Goal: Transaction & Acquisition: Book appointment/travel/reservation

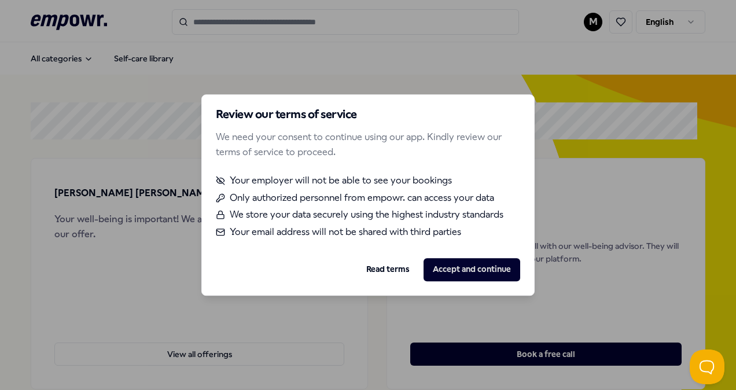
click at [469, 271] on button "Accept and continue" at bounding box center [471, 269] width 97 height 23
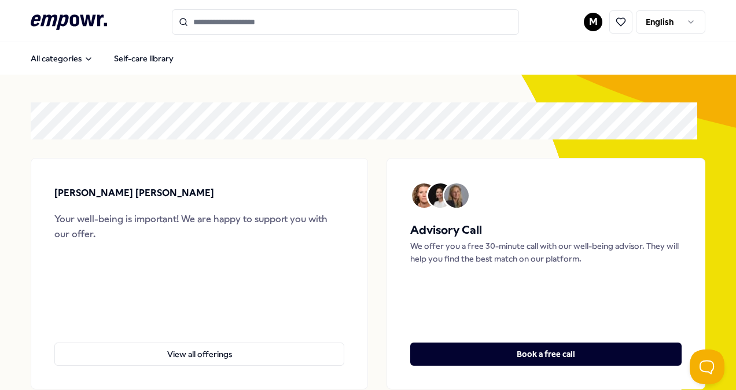
click at [325, 19] on input "Search for products, categories or subcategories" at bounding box center [345, 21] width 347 height 25
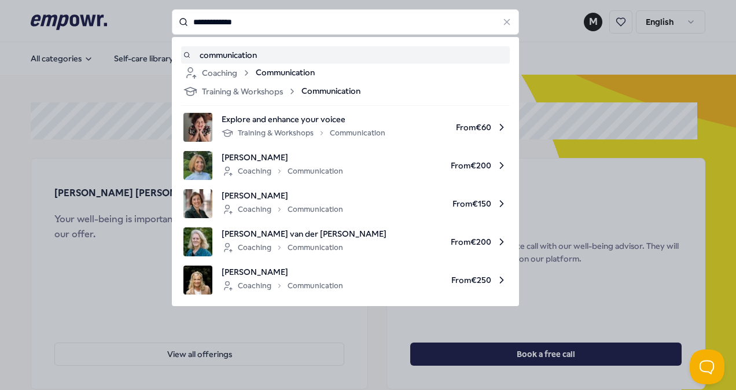
type input "**********"
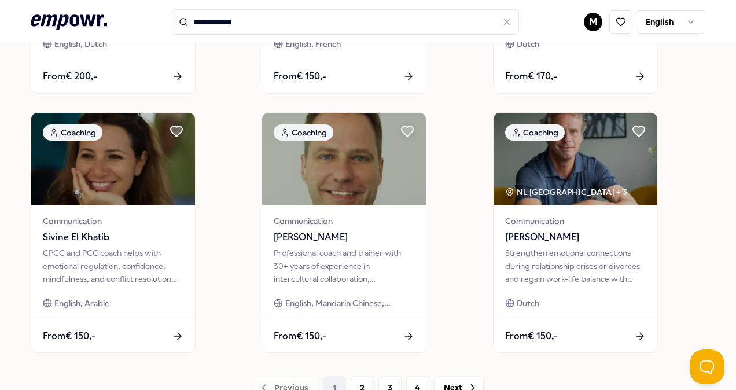
scroll to position [903, 0]
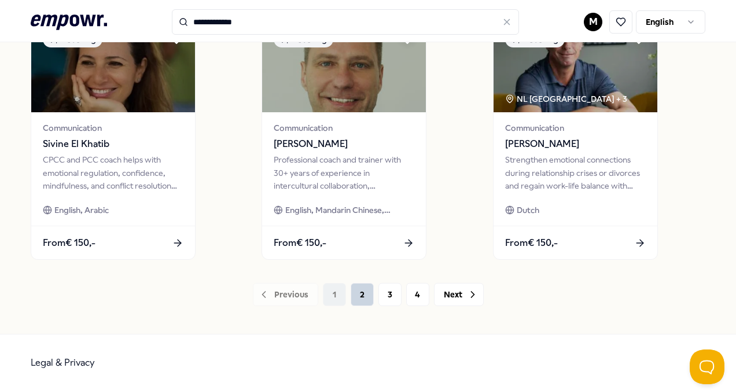
click at [351, 292] on button "2" at bounding box center [362, 294] width 23 height 23
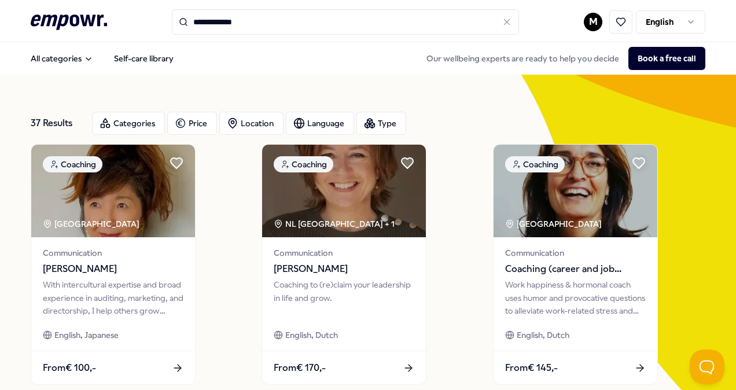
click at [245, 21] on input "**********" at bounding box center [345, 21] width 347 height 25
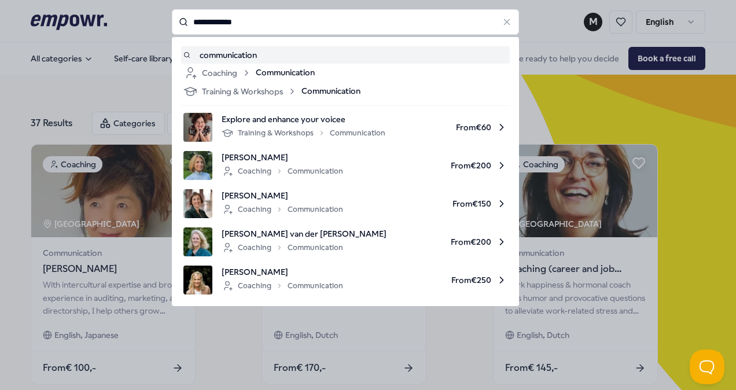
click at [245, 21] on input "**********" at bounding box center [345, 21] width 347 height 25
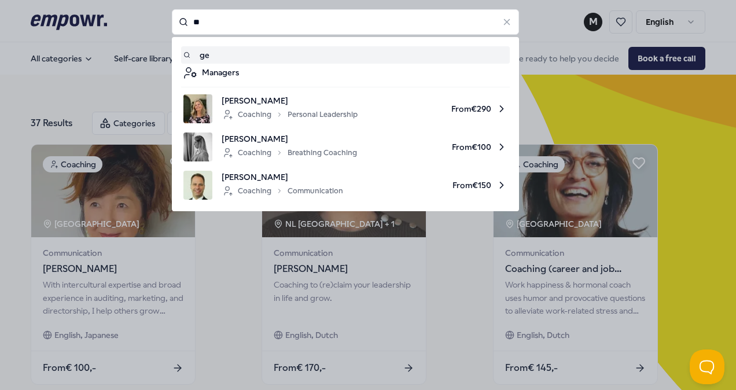
type input "*"
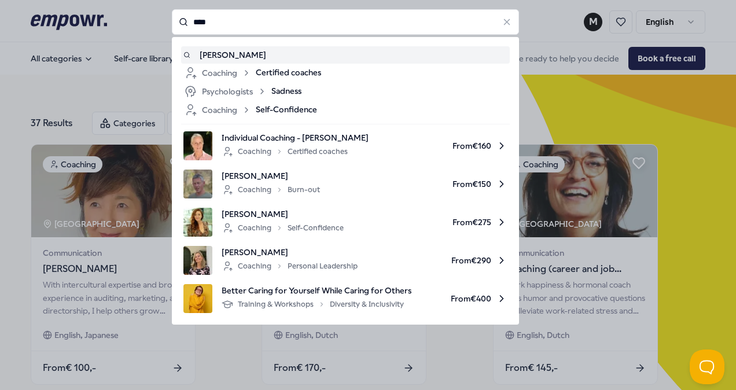
type input "****"
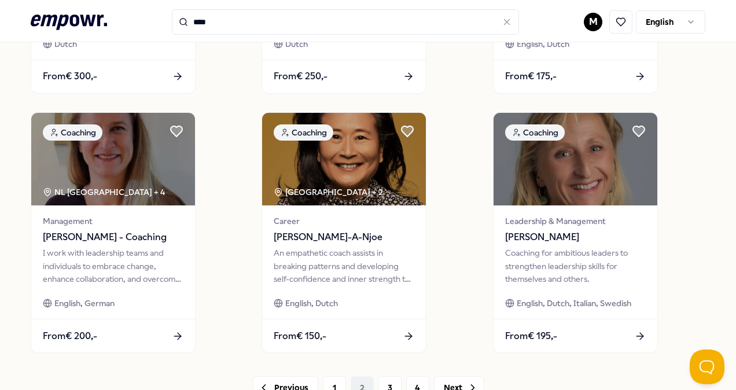
scroll to position [868, 0]
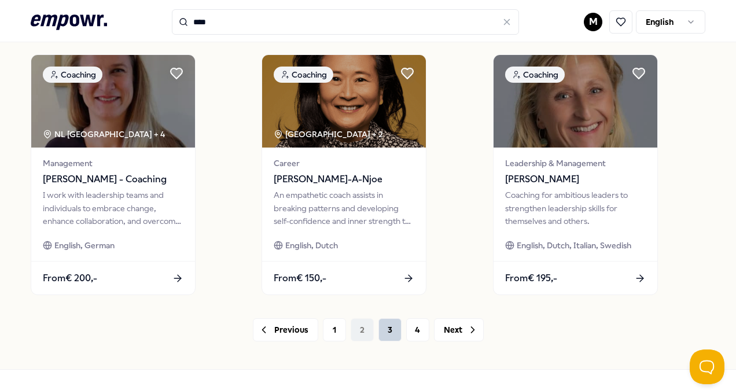
click at [386, 330] on button "3" at bounding box center [389, 329] width 23 height 23
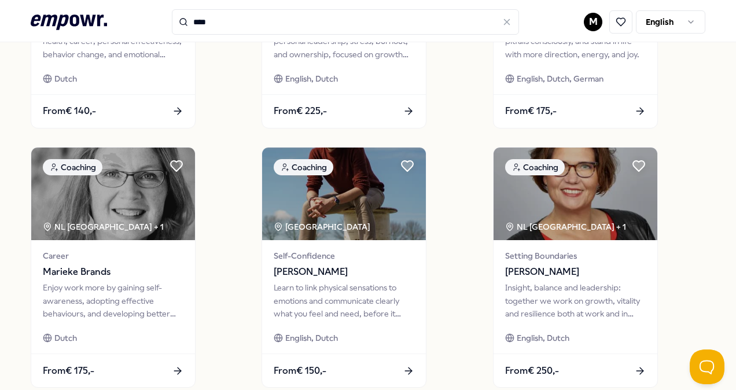
scroll to position [903, 0]
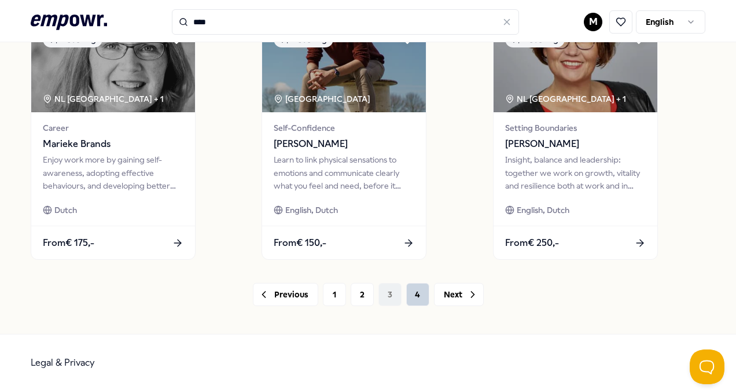
click at [410, 294] on button "4" at bounding box center [417, 294] width 23 height 23
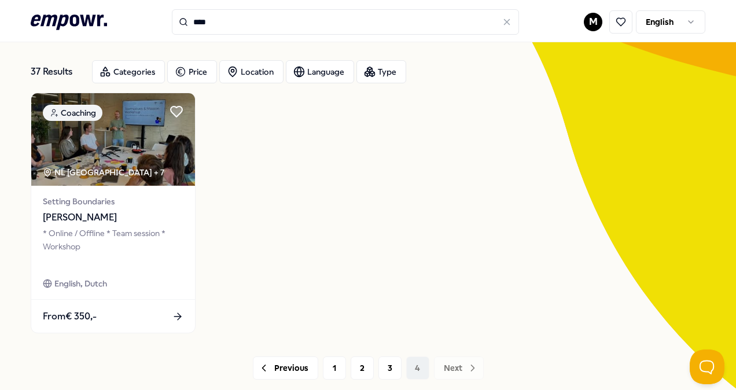
scroll to position [116, 0]
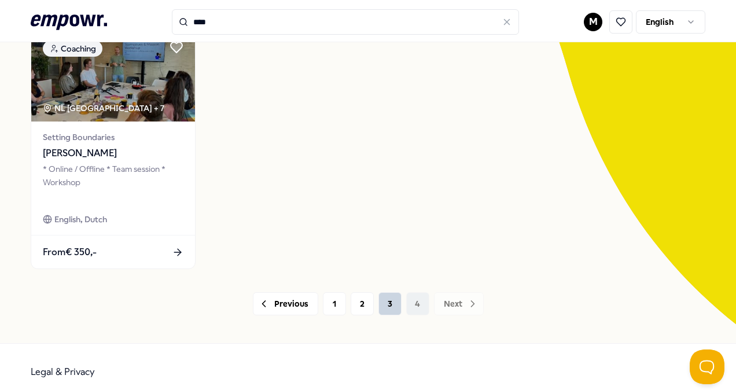
click at [381, 301] on button "3" at bounding box center [389, 303] width 23 height 23
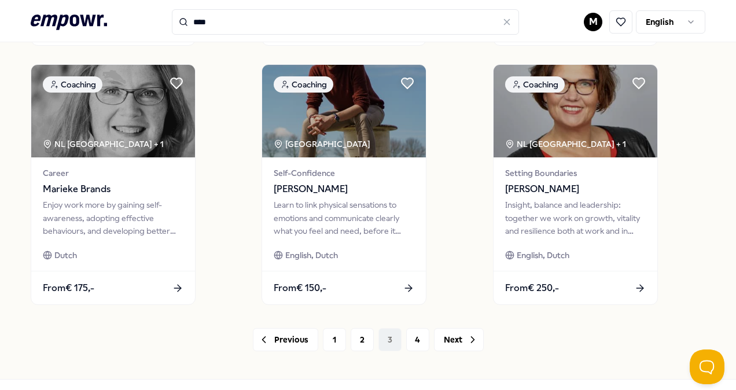
scroll to position [903, 0]
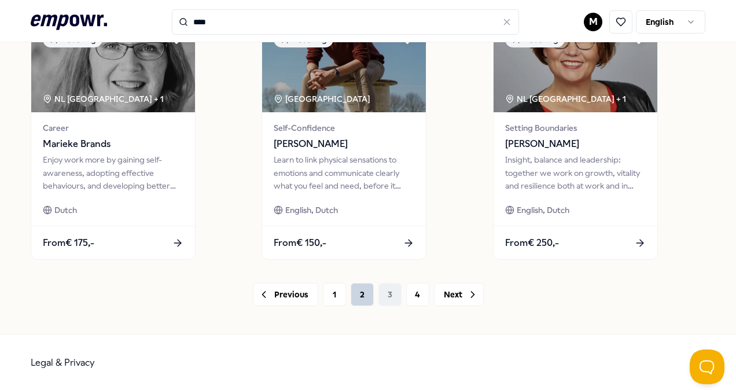
click at [351, 298] on button "2" at bounding box center [362, 294] width 23 height 23
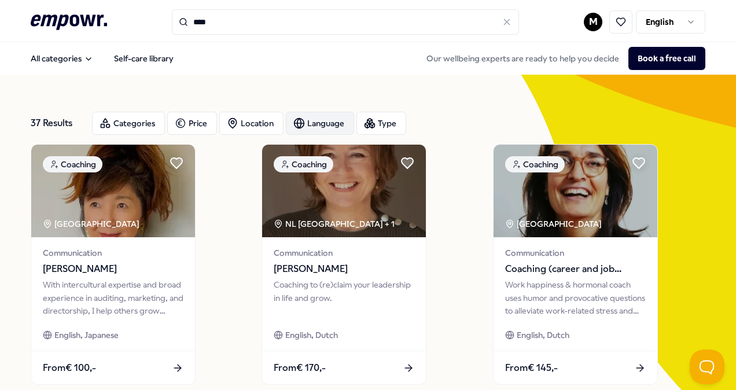
click at [309, 123] on div "Language" at bounding box center [320, 123] width 68 height 23
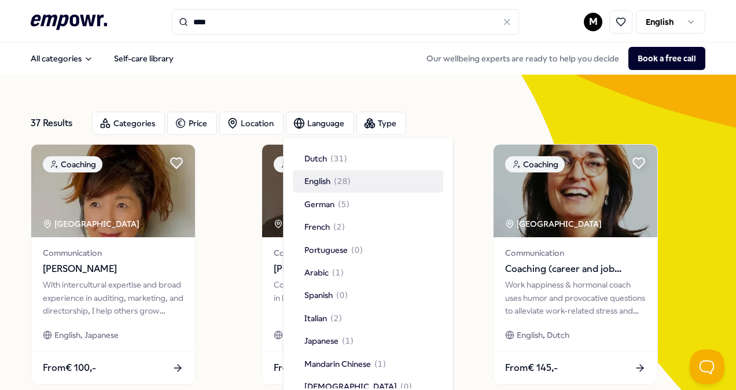
click at [342, 180] on span "( 28 )" at bounding box center [342, 181] width 17 height 13
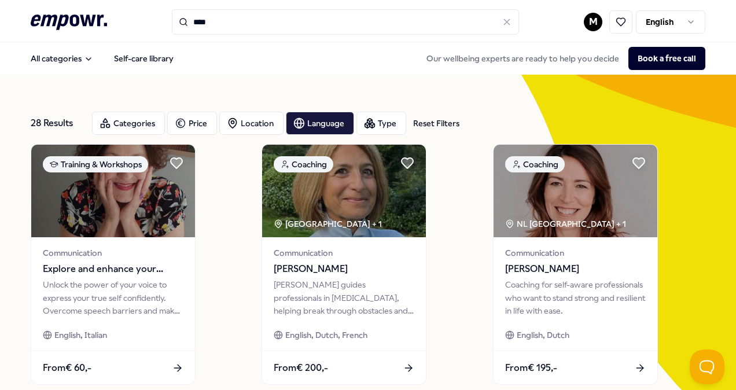
scroll to position [58, 0]
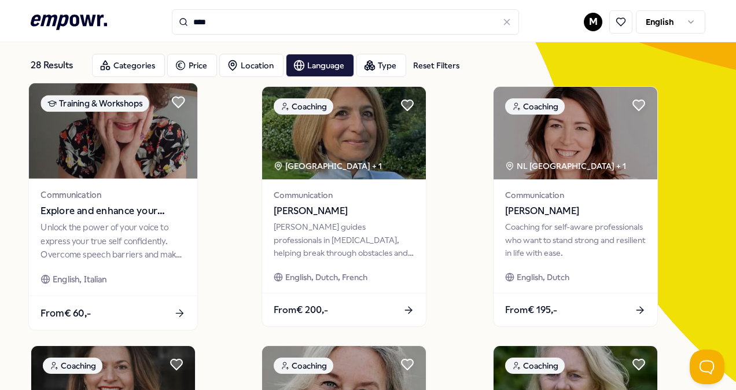
click at [144, 205] on span "Explore and enhance your voicee" at bounding box center [112, 211] width 145 height 15
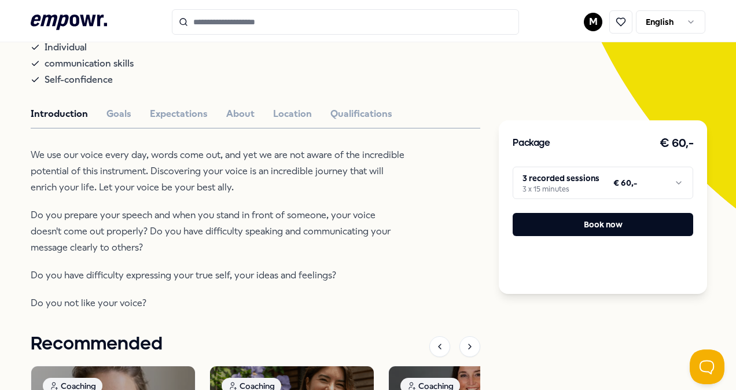
scroll to position [174, 0]
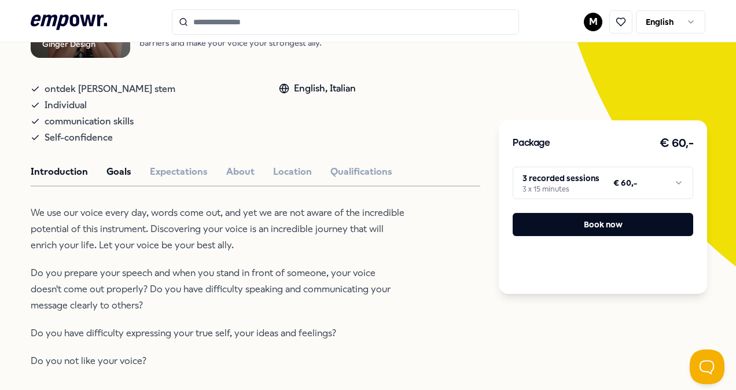
click at [128, 169] on button "Goals" at bounding box center [118, 171] width 25 height 15
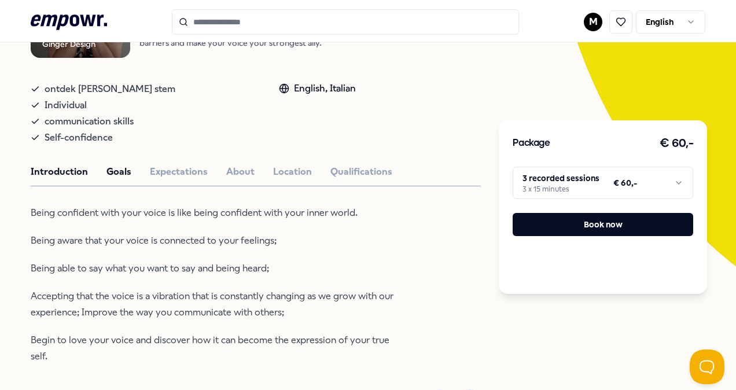
click at [76, 170] on button "Introduction" at bounding box center [59, 171] width 57 height 15
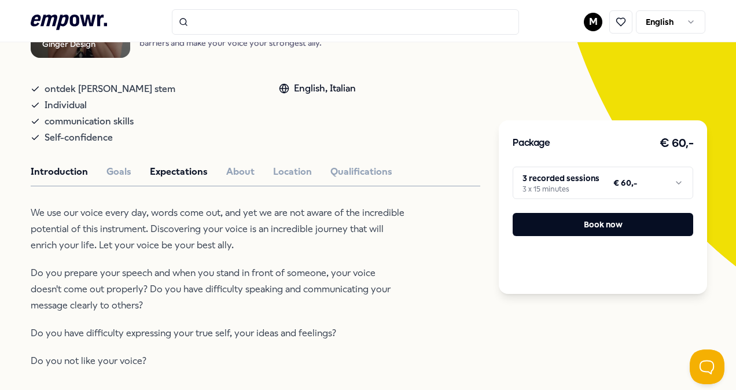
click at [184, 164] on button "Expectations" at bounding box center [179, 171] width 58 height 15
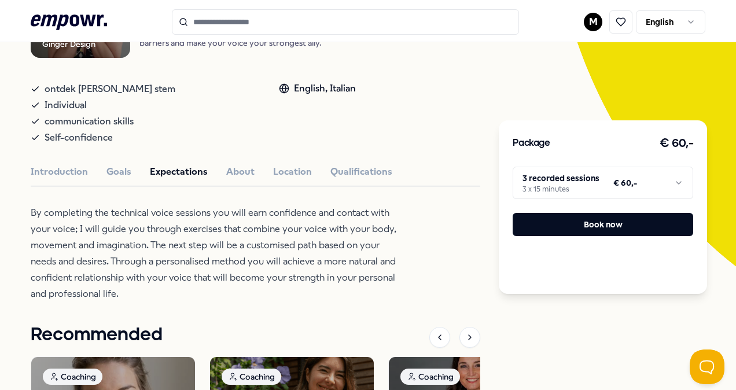
click at [236, 163] on div "Ginger Design Training & Workshops Explore and enhance your voicee Unlock the p…" at bounding box center [255, 283] width 449 height 651
click at [286, 169] on button "Location" at bounding box center [292, 171] width 39 height 15
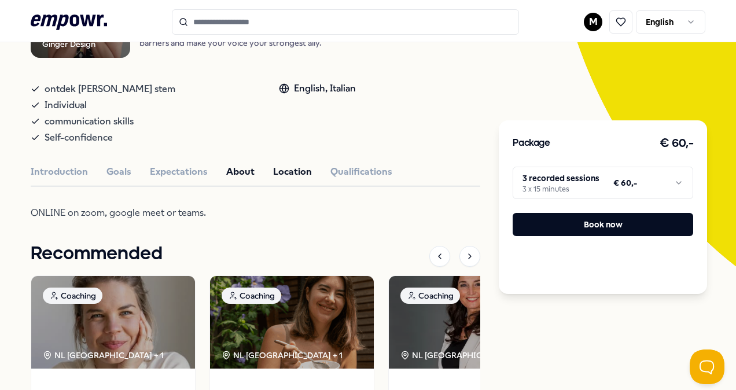
click at [238, 167] on button "About" at bounding box center [240, 171] width 28 height 15
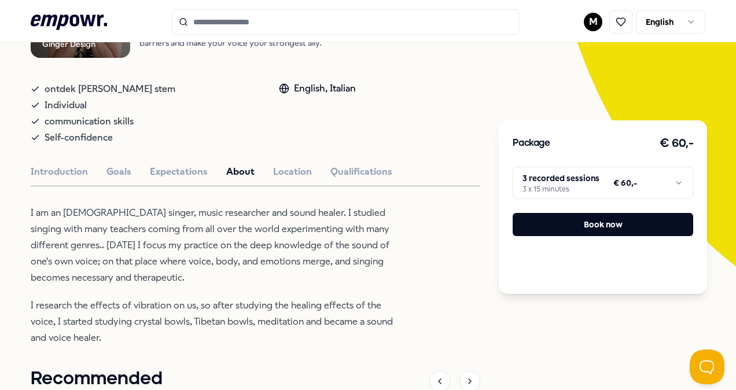
type input "**********"
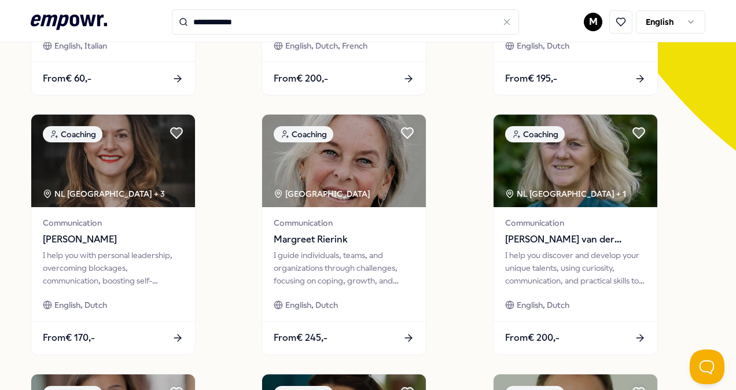
scroll to position [347, 0]
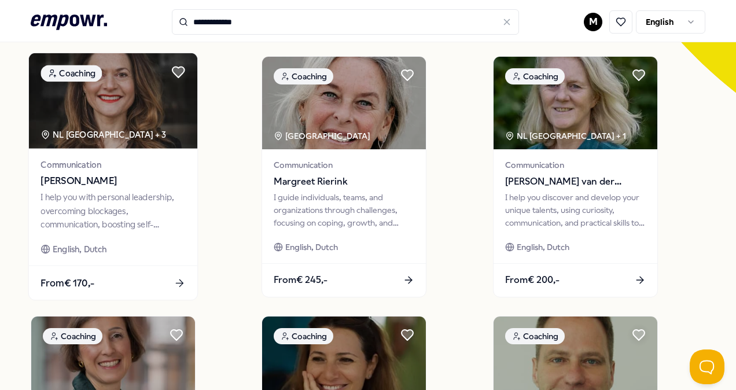
click at [103, 181] on span "Sara Kisman" at bounding box center [112, 181] width 145 height 15
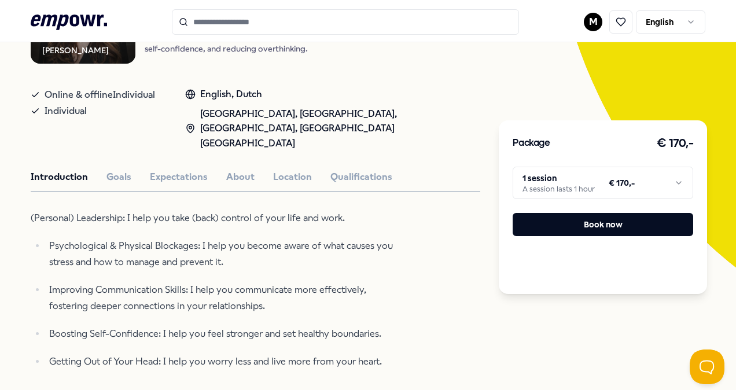
scroll to position [190, 0]
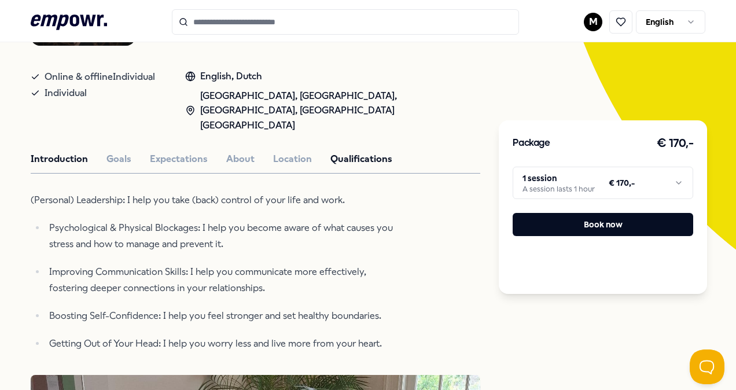
click at [360, 152] on button "Qualifications" at bounding box center [361, 159] width 62 height 15
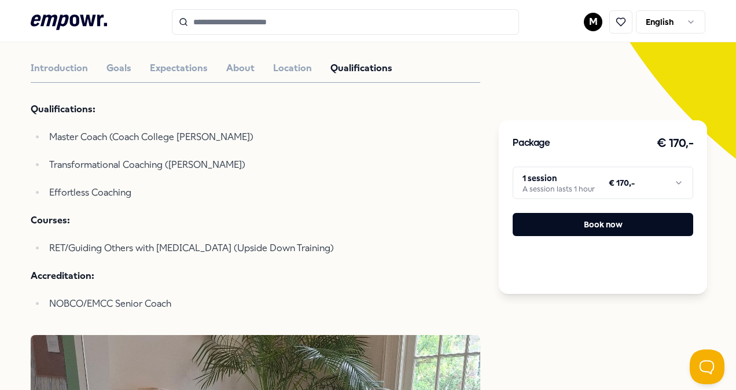
scroll to position [306, 0]
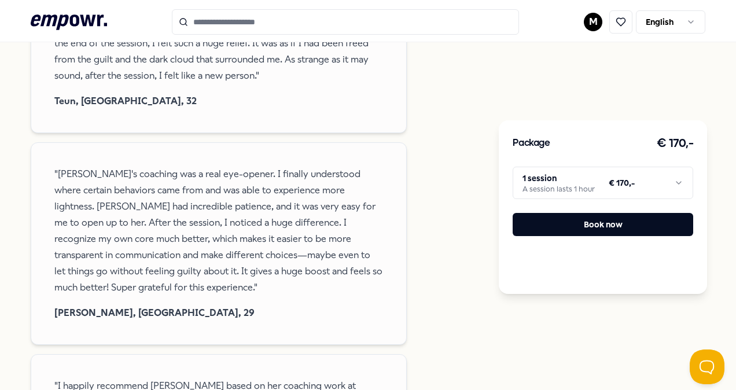
type input "**********"
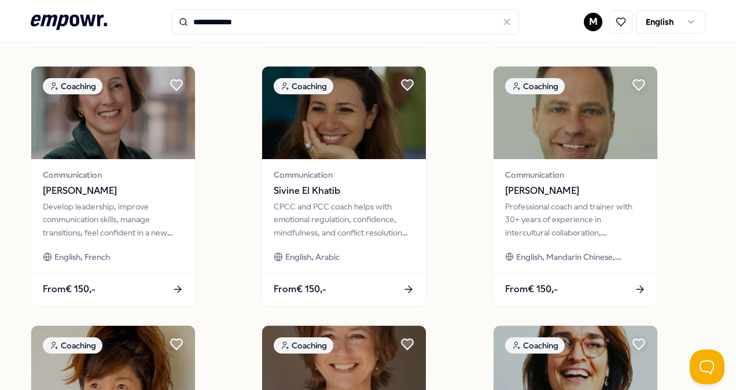
scroll to position [556, 0]
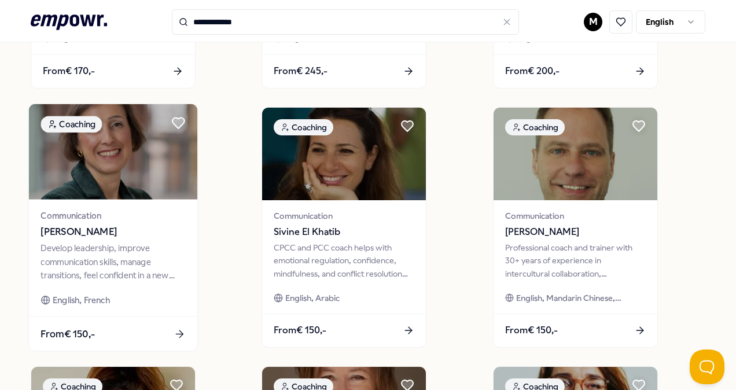
click at [110, 246] on div "Develop leadership, improve communication skills, manage transitions, feel conf…" at bounding box center [112, 262] width 145 height 40
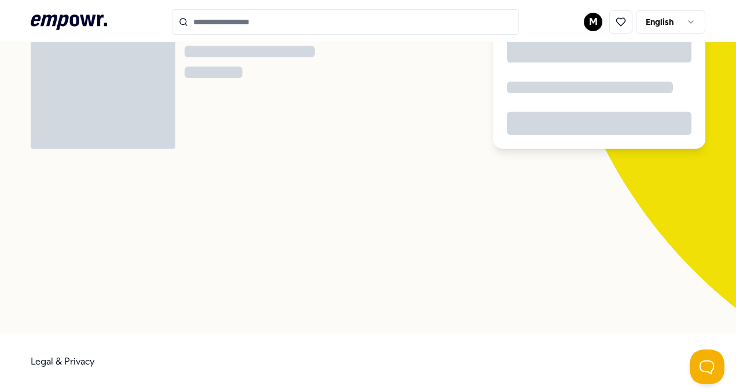
scroll to position [75, 0]
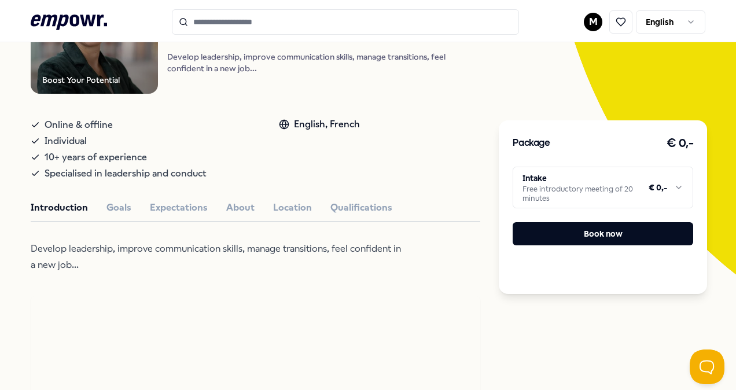
scroll to position [174, 0]
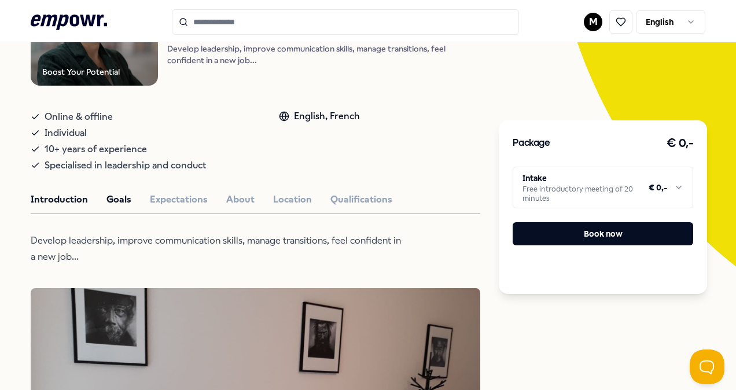
click at [120, 194] on button "Goals" at bounding box center [118, 199] width 25 height 15
click at [123, 194] on button "Goals" at bounding box center [118, 199] width 25 height 15
click at [196, 202] on button "Expectations" at bounding box center [179, 199] width 58 height 15
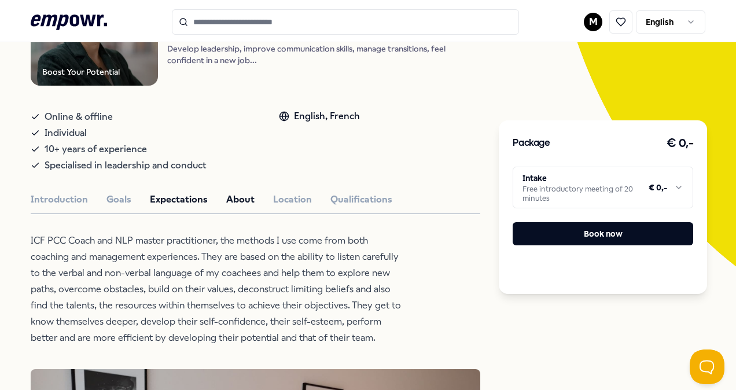
click at [229, 194] on button "About" at bounding box center [240, 199] width 28 height 15
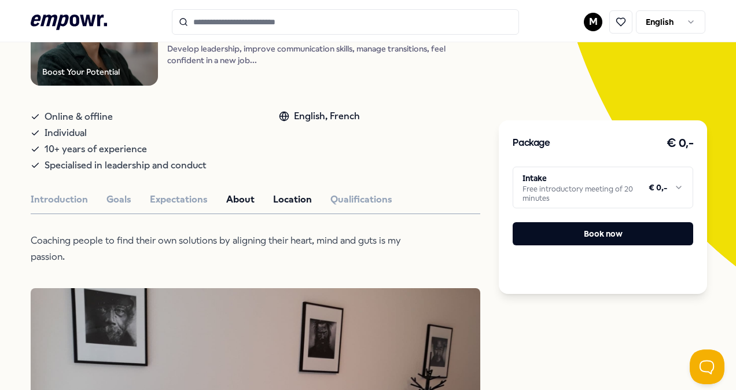
click at [279, 197] on button "Location" at bounding box center [292, 199] width 39 height 15
click at [346, 201] on button "Qualifications" at bounding box center [361, 199] width 62 height 15
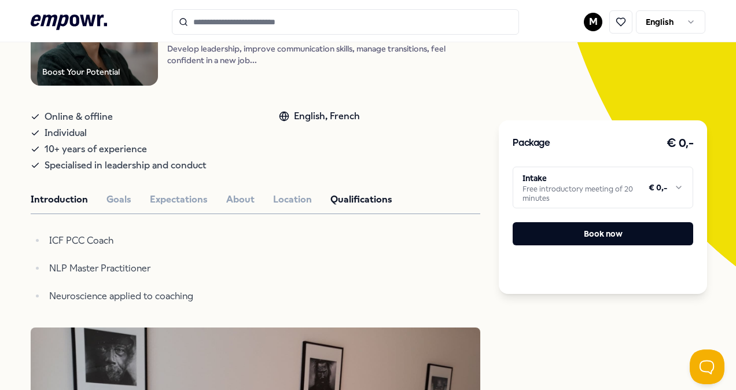
click at [79, 201] on button "Introduction" at bounding box center [59, 199] width 57 height 15
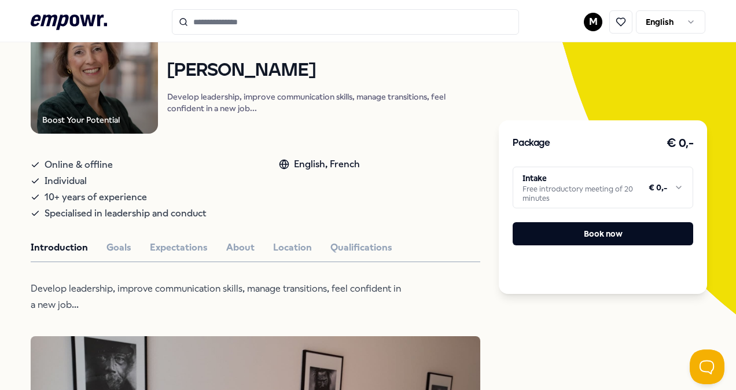
scroll to position [58, 0]
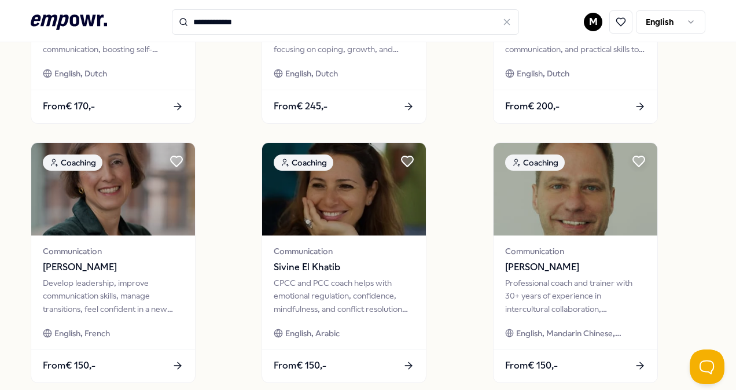
scroll to position [578, 0]
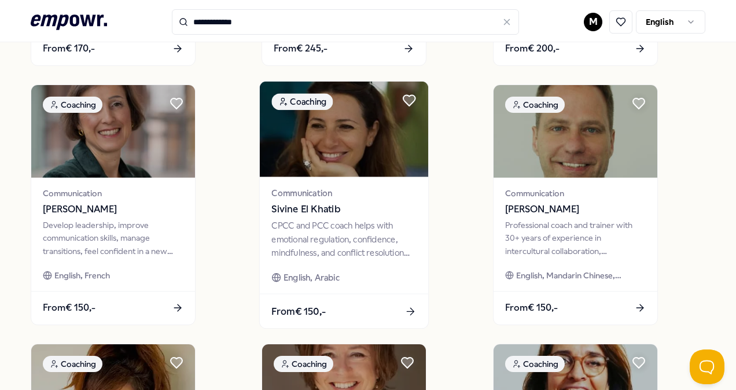
click at [307, 209] on span "Sivine El Khatib" at bounding box center [344, 209] width 145 height 15
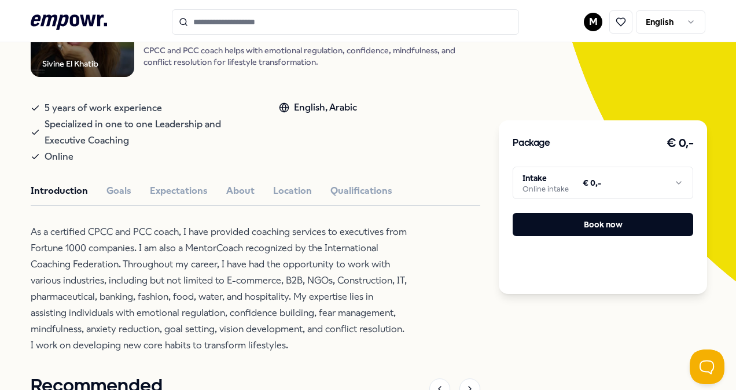
scroll to position [58, 0]
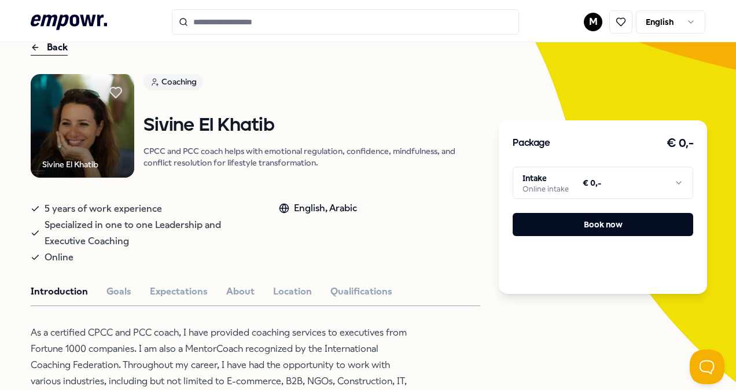
drag, startPoint x: 581, startPoint y: 215, endPoint x: 646, endPoint y: 201, distance: 65.8
click at [639, 205] on div "Package € 0,- Intake Online intake € 0,- Book now" at bounding box center [603, 207] width 208 height 174
click at [663, 181] on html ".empowr-logo_svg__cls-1{fill:#03032f} M English All categories Self-care librar…" at bounding box center [368, 195] width 736 height 390
click at [623, 137] on html ".empowr-logo_svg__cls-1{fill:#03032f} M English All categories Self-care librar…" at bounding box center [368, 195] width 736 height 390
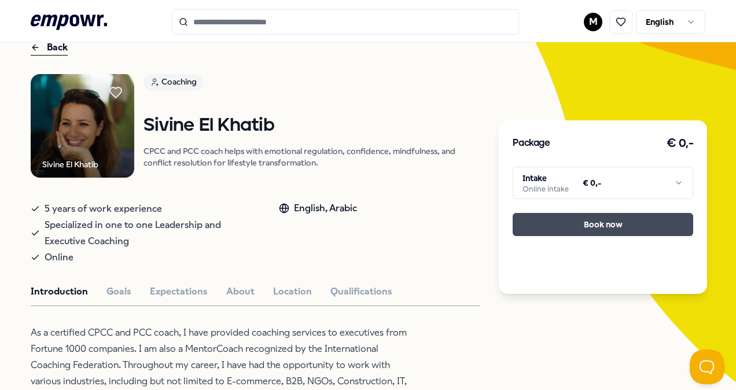
click at [619, 219] on button "Book now" at bounding box center [602, 224] width 180 height 23
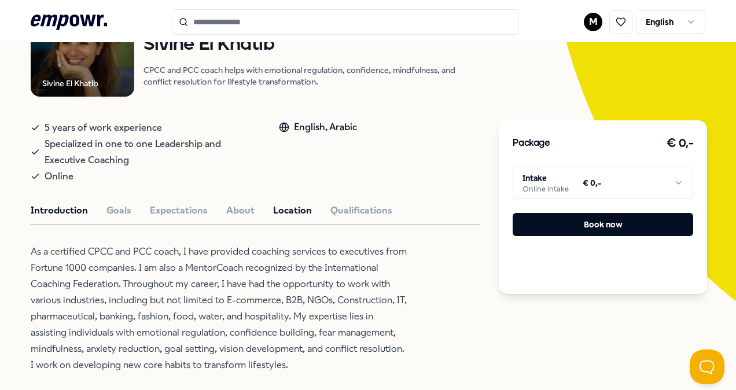
scroll to position [174, 0]
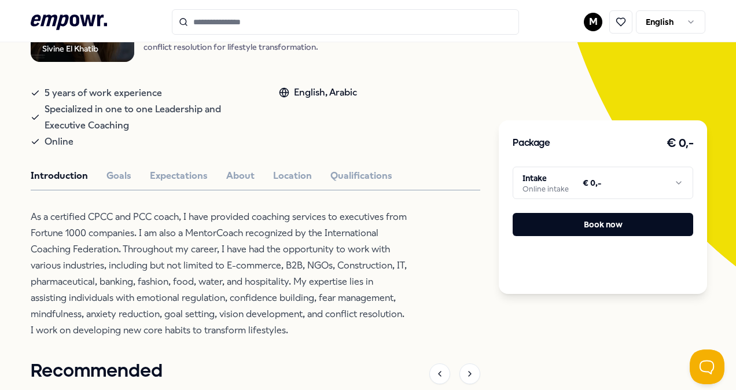
click at [101, 177] on div "Introduction Goals Expectations About Location Qualifications" at bounding box center [255, 175] width 449 height 15
click at [113, 170] on button "Goals" at bounding box center [118, 175] width 25 height 15
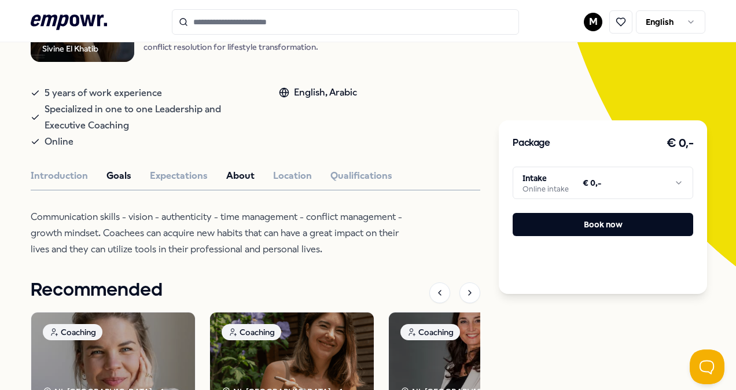
click at [233, 172] on button "About" at bounding box center [240, 175] width 28 height 15
click at [294, 170] on button "Location" at bounding box center [292, 175] width 39 height 15
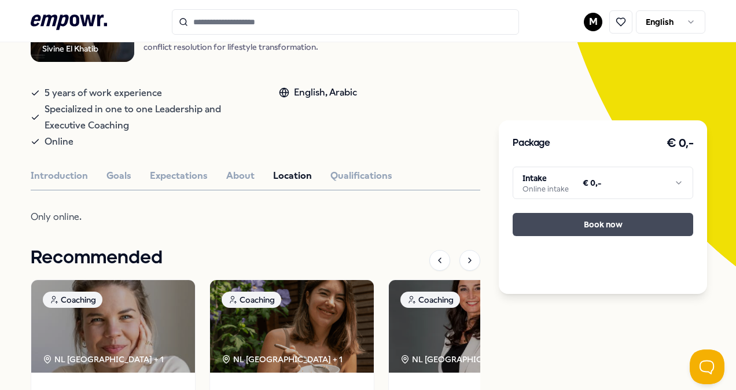
click at [589, 226] on button "Book now" at bounding box center [602, 224] width 180 height 23
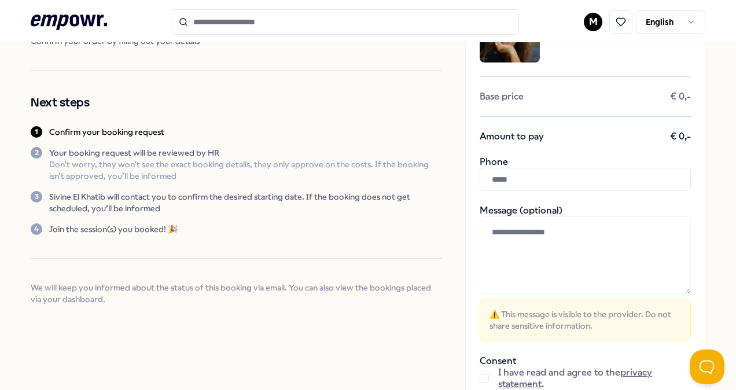
scroll to position [100, 0]
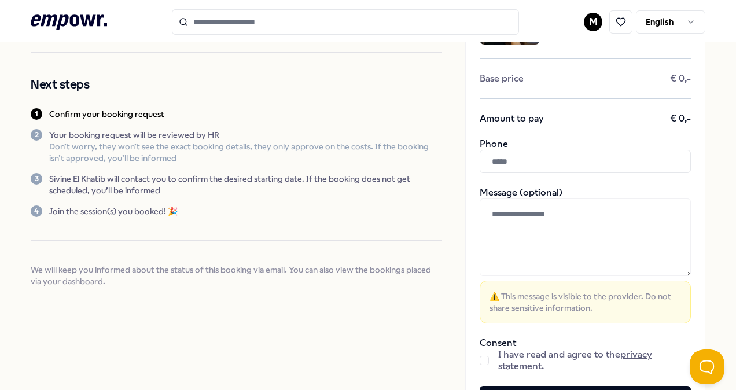
click at [522, 154] on input "text" at bounding box center [585, 161] width 211 height 23
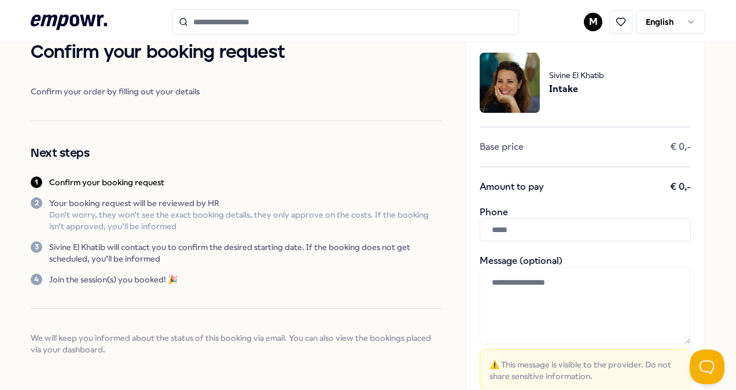
scroll to position [58, 0]
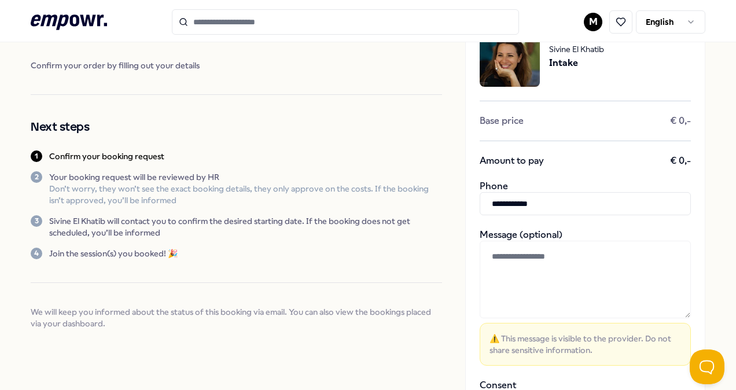
type input "**********"
click at [560, 266] on textarea at bounding box center [585, 280] width 211 height 78
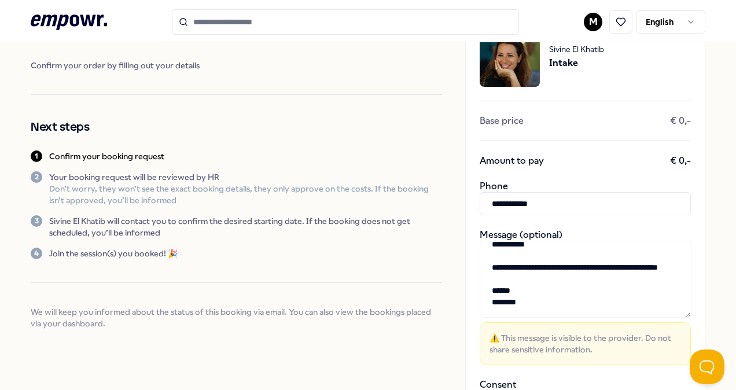
type textarea "**********"
click at [718, 221] on div "**********" at bounding box center [368, 238] width 736 height 508
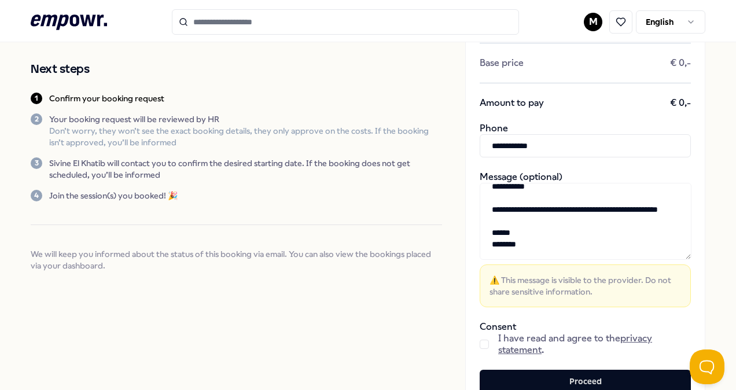
scroll to position [174, 0]
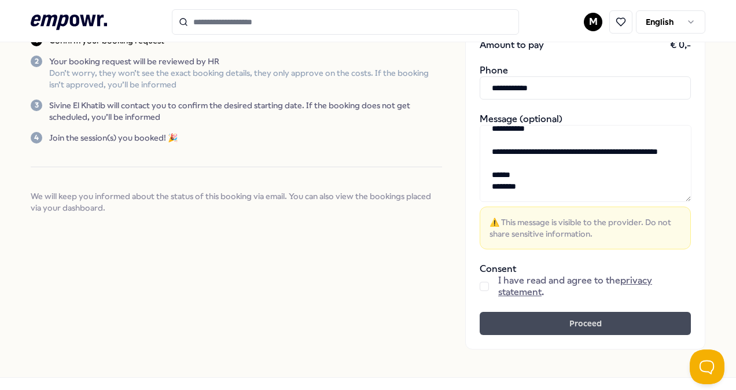
click at [589, 322] on button "Proceed" at bounding box center [585, 323] width 211 height 23
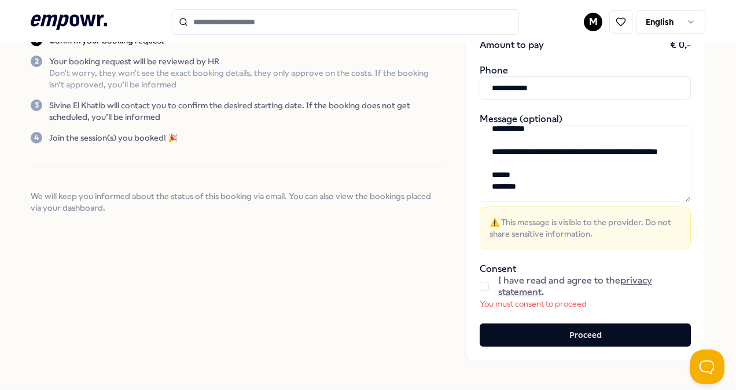
scroll to position [23, 0]
click at [480, 280] on div "I have read and agree to the privacy statement ." at bounding box center [585, 286] width 211 height 23
click at [480, 285] on button "button" at bounding box center [484, 286] width 9 height 9
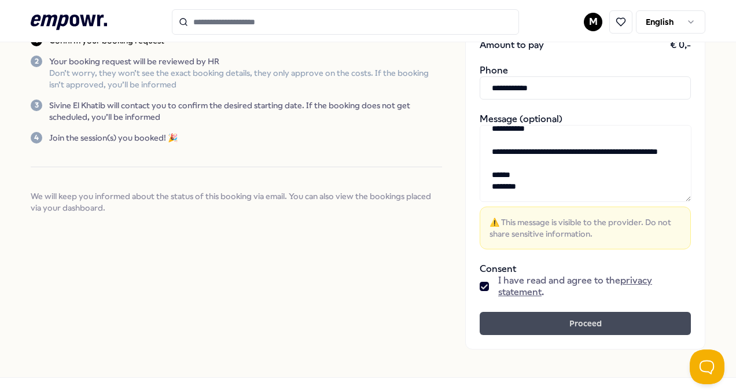
click at [574, 330] on button "Proceed" at bounding box center [585, 323] width 211 height 23
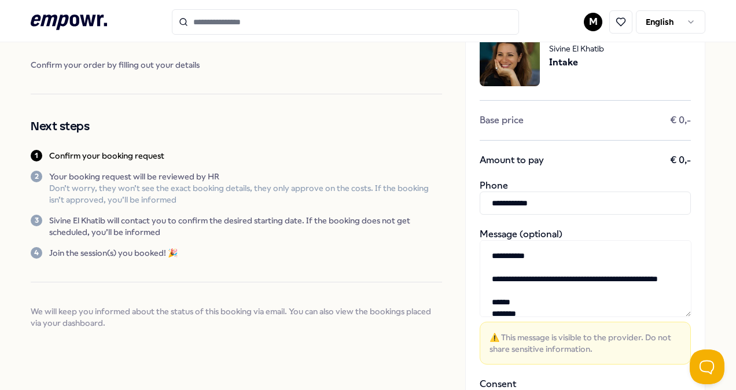
scroll to position [0, 0]
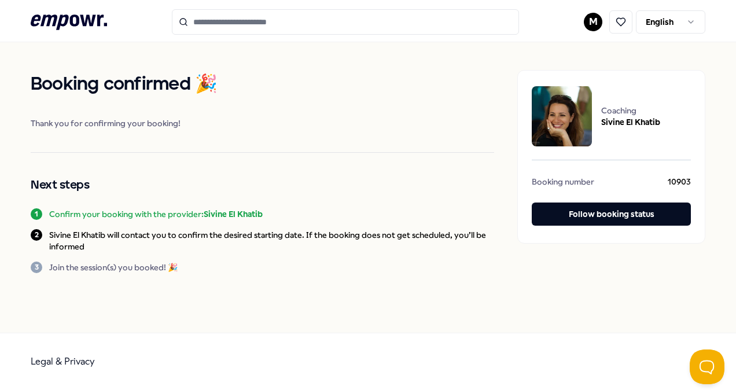
click at [282, 229] on p "Sivine El Khatib will contact you to confirm the desired starting date. If the …" at bounding box center [271, 240] width 445 height 23
click at [570, 116] on img at bounding box center [562, 116] width 60 height 60
click at [621, 123] on span "Sivine El Khatib" at bounding box center [630, 122] width 59 height 12
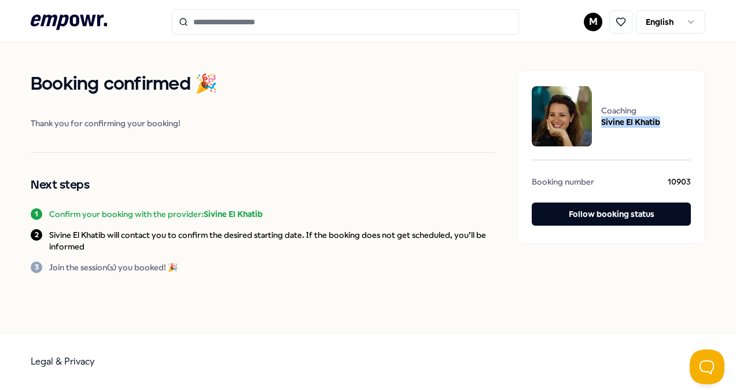
drag, startPoint x: 621, startPoint y: 123, endPoint x: 619, endPoint y: 138, distance: 15.8
click at [619, 138] on div "Coaching Sivine El Khatib" at bounding box center [611, 116] width 159 height 64
click at [619, 133] on div "Coaching Sivine El Khatib" at bounding box center [611, 116] width 159 height 64
click at [619, 132] on div "Coaching Sivine El Khatib" at bounding box center [611, 116] width 159 height 64
click at [620, 134] on div "Coaching Sivine El Khatib" at bounding box center [611, 116] width 159 height 64
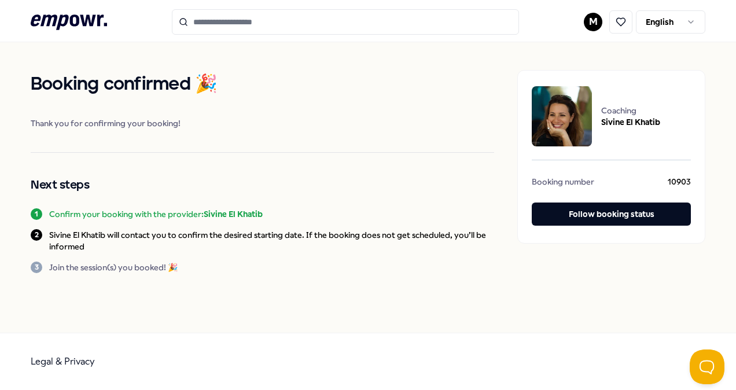
click at [630, 126] on span "Sivine El Khatib" at bounding box center [630, 122] width 59 height 12
click at [630, 127] on span "Sivine El Khatib" at bounding box center [630, 122] width 59 height 12
click at [222, 17] on input "Search for products, categories or subcategories" at bounding box center [345, 21] width 347 height 25
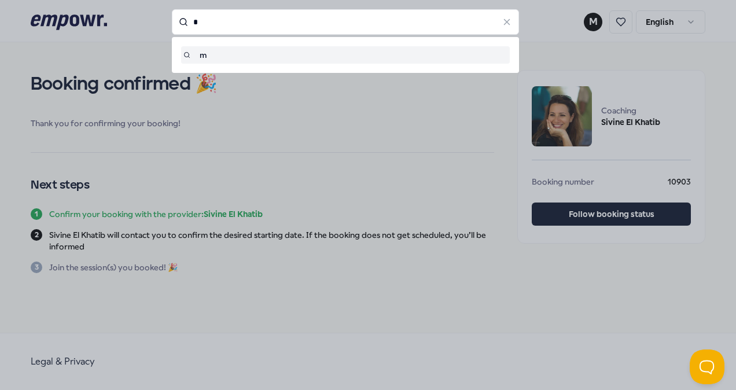
click at [214, 12] on input "*" at bounding box center [345, 21] width 347 height 25
type input "*"
click at [397, 131] on div at bounding box center [368, 195] width 736 height 390
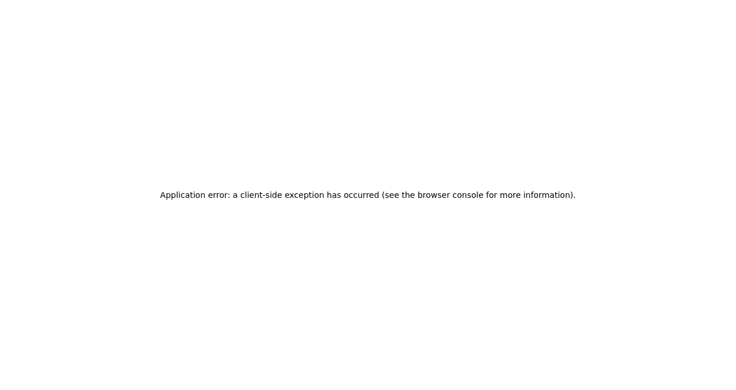
click at [451, 307] on div "Application error: a client-side exception has occurred (see the browser consol…" at bounding box center [368, 195] width 736 height 390
